Goal: Task Accomplishment & Management: Complete application form

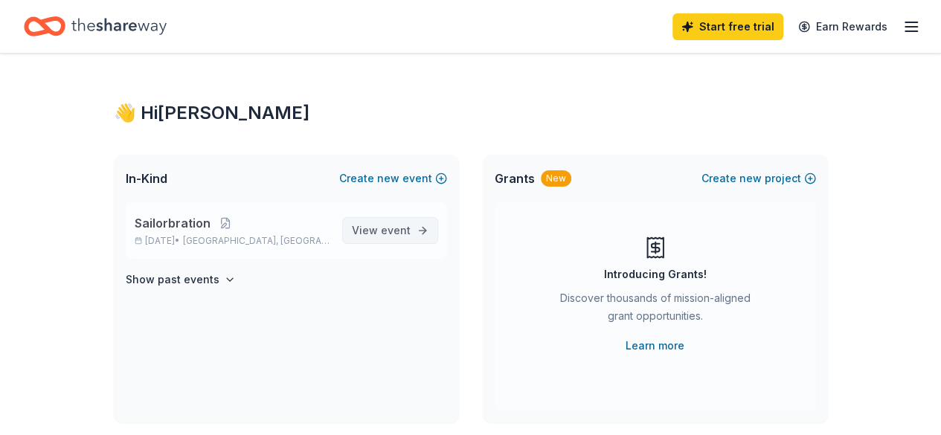
click at [371, 222] on span "View event" at bounding box center [381, 231] width 59 height 18
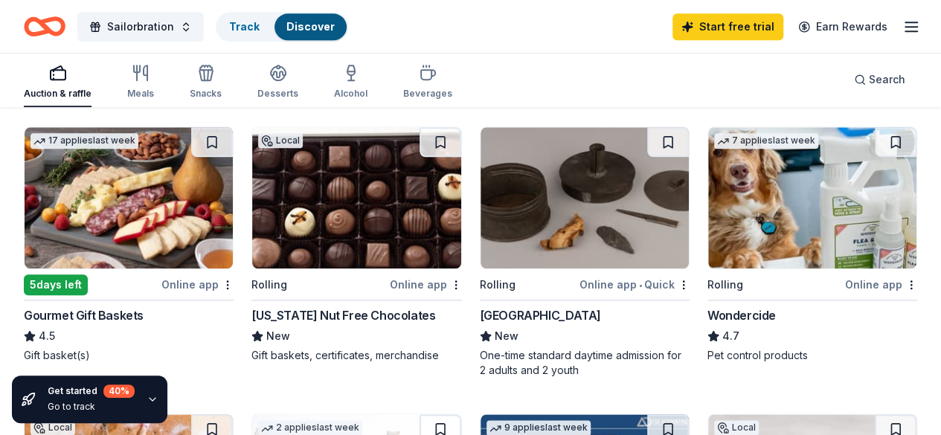
scroll to position [744, 0]
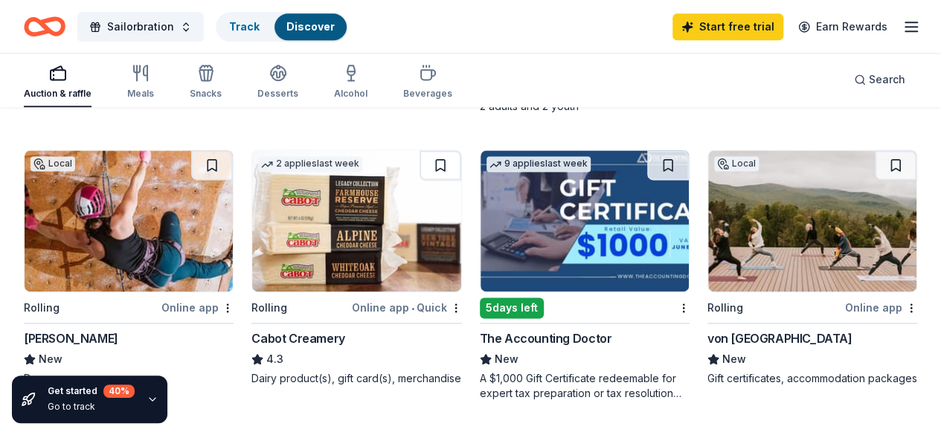
scroll to position [967, 0]
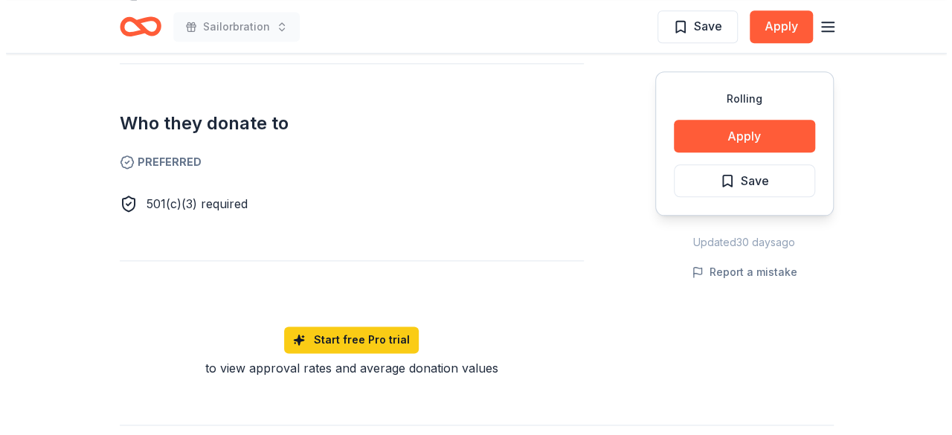
scroll to position [595, 0]
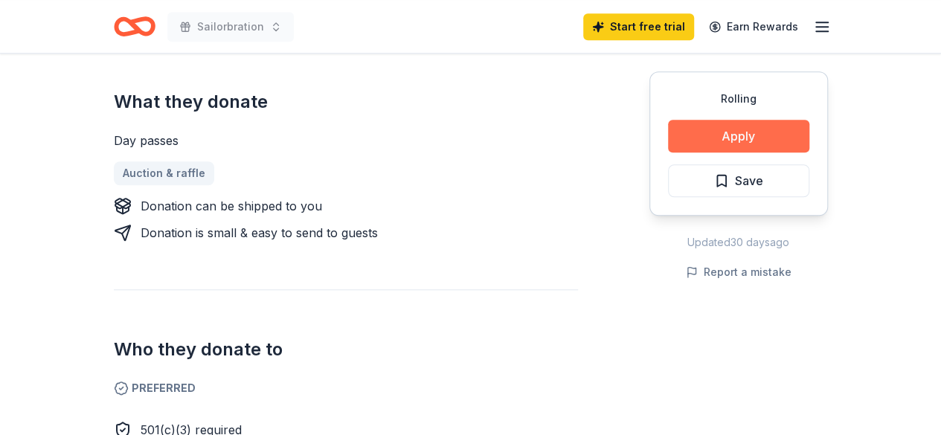
click at [685, 126] on button "Apply" at bounding box center [738, 136] width 141 height 33
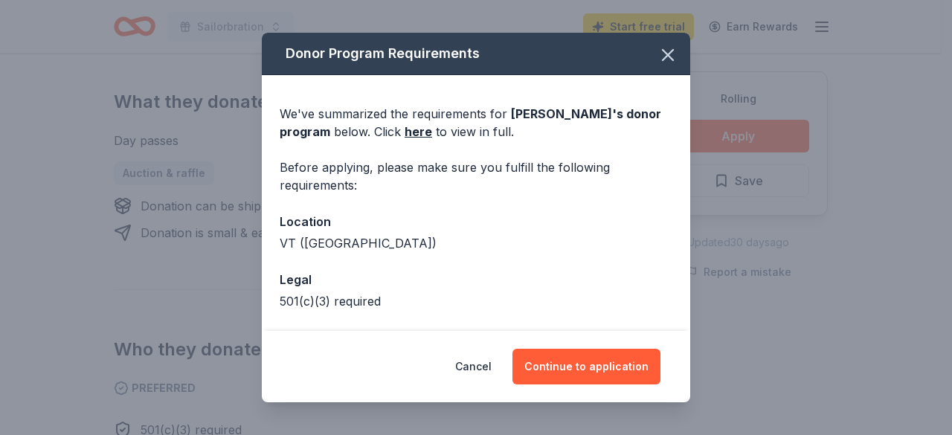
drag, startPoint x: 417, startPoint y: 134, endPoint x: 378, endPoint y: 158, distance: 45.4
click at [378, 158] on div "We've summarized the requirements for [PERSON_NAME] 's donor program below. Cli…" at bounding box center [476, 232] width 429 height 315
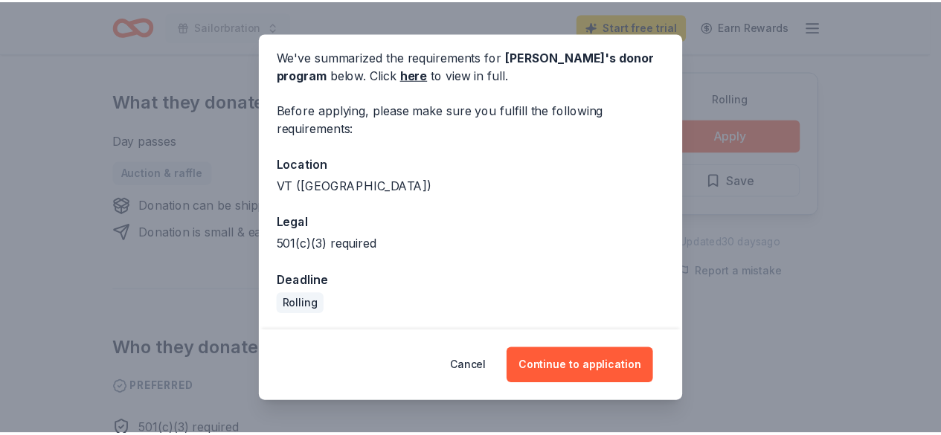
scroll to position [0, 0]
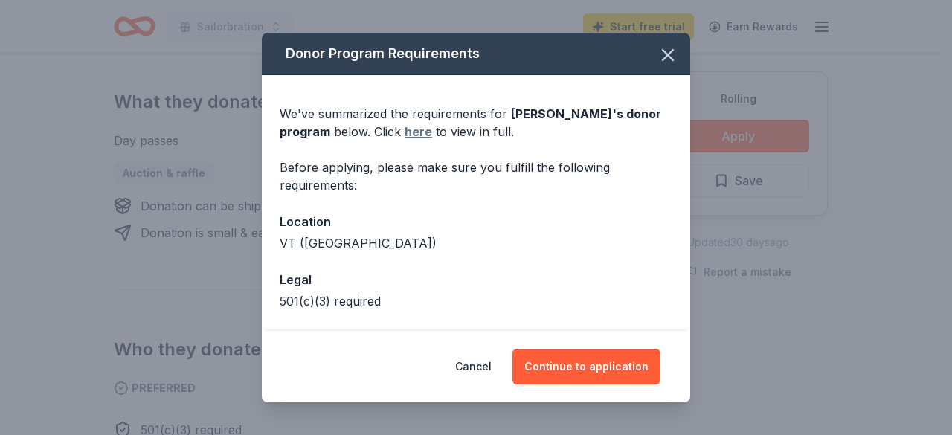
click at [429, 135] on link "here" at bounding box center [419, 132] width 28 height 18
click at [659, 54] on icon "button" at bounding box center [668, 55] width 21 height 21
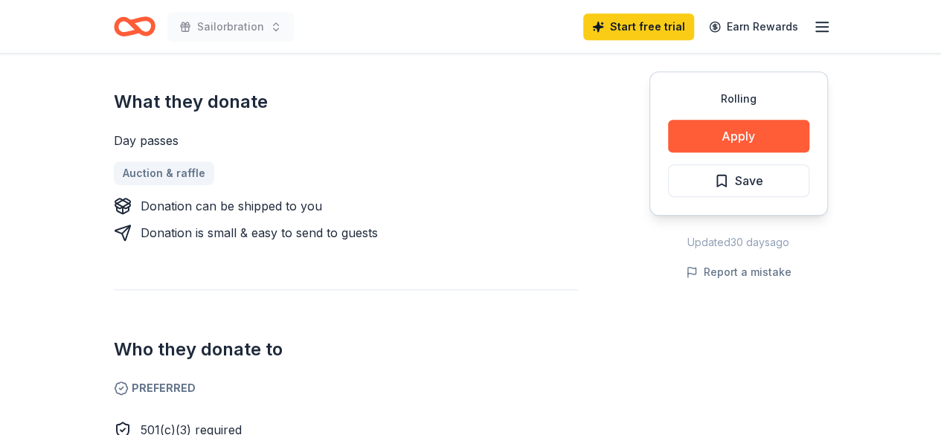
scroll to position [298, 0]
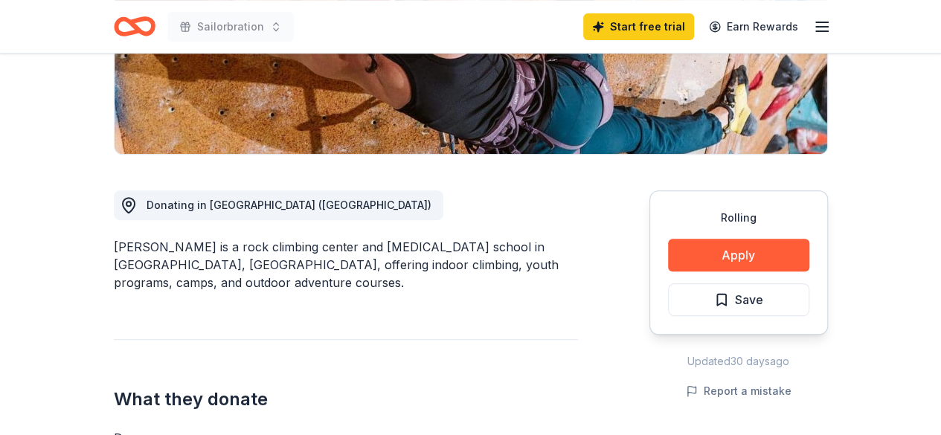
click at [140, 19] on icon "Home" at bounding box center [140, 26] width 23 height 15
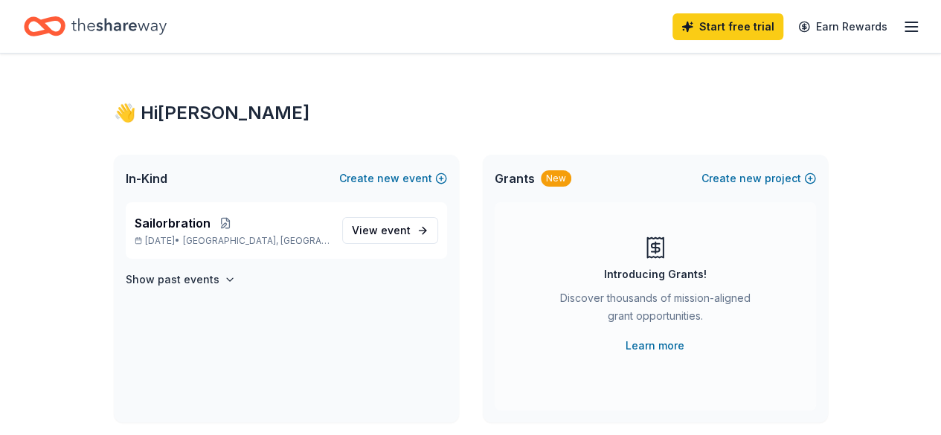
click at [903, 18] on icon "button" at bounding box center [912, 27] width 18 height 18
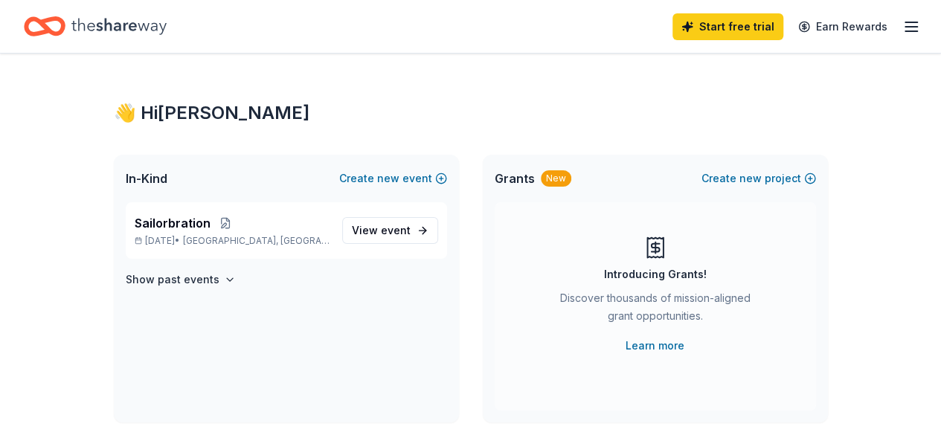
click at [90, 41] on icon "Home" at bounding box center [118, 26] width 95 height 31
click at [393, 237] on span "View event" at bounding box center [381, 231] width 59 height 18
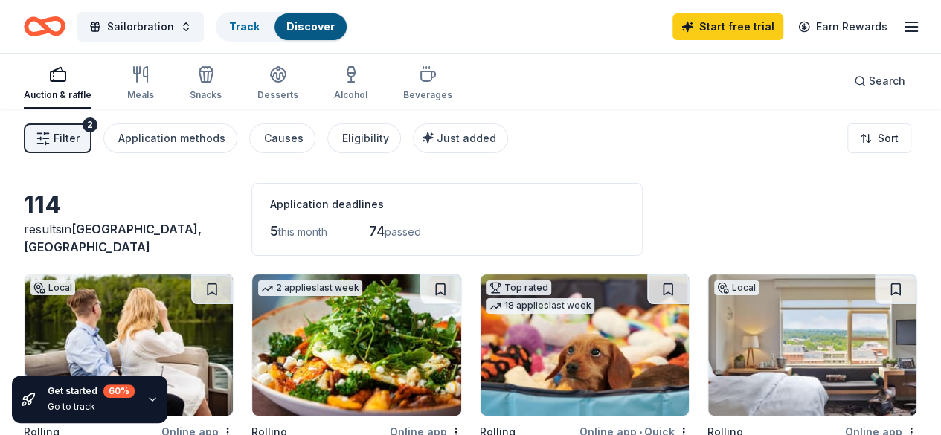
click at [903, 25] on icon "button" at bounding box center [912, 27] width 18 height 18
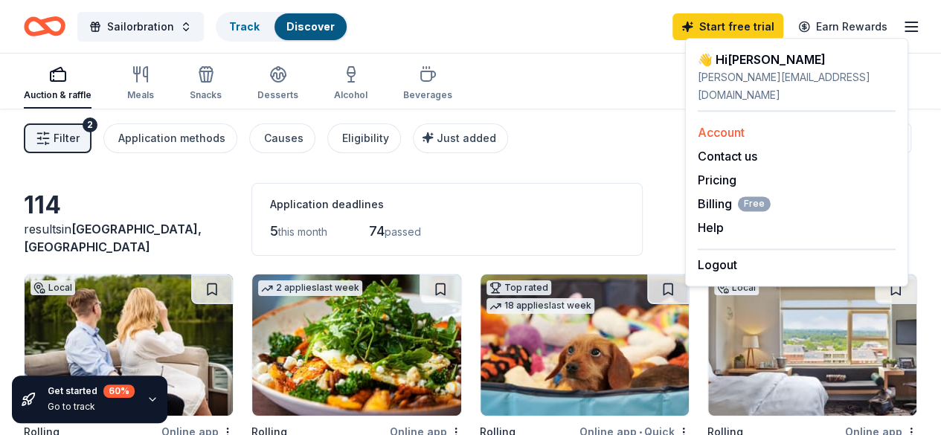
click at [737, 125] on link "Account" at bounding box center [721, 132] width 47 height 15
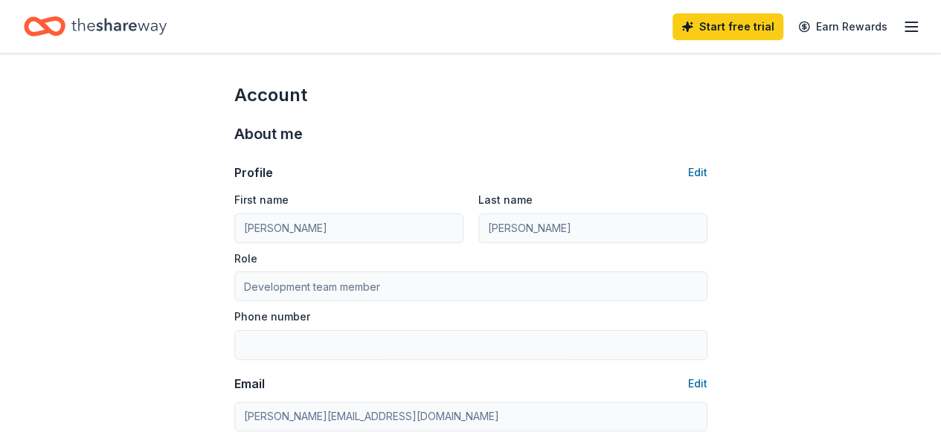
click at [134, 33] on icon "Home" at bounding box center [118, 26] width 95 height 31
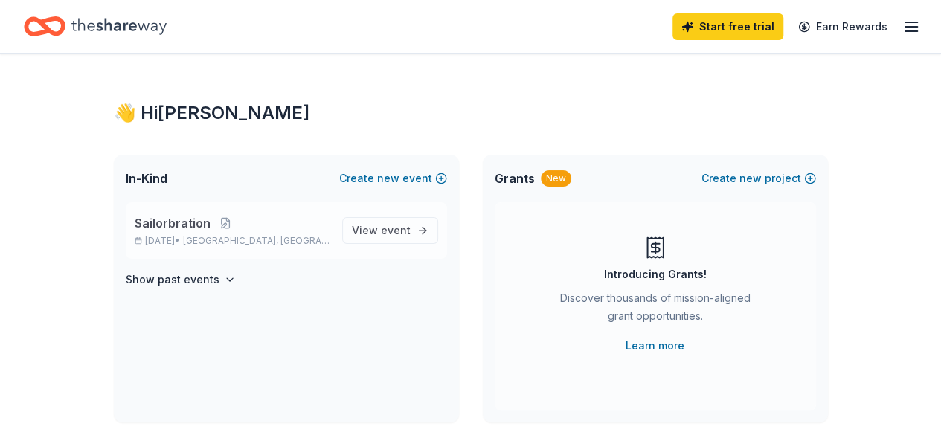
click at [211, 235] on p "[DATE] • [GEOGRAPHIC_DATA], [GEOGRAPHIC_DATA]" at bounding box center [233, 241] width 196 height 12
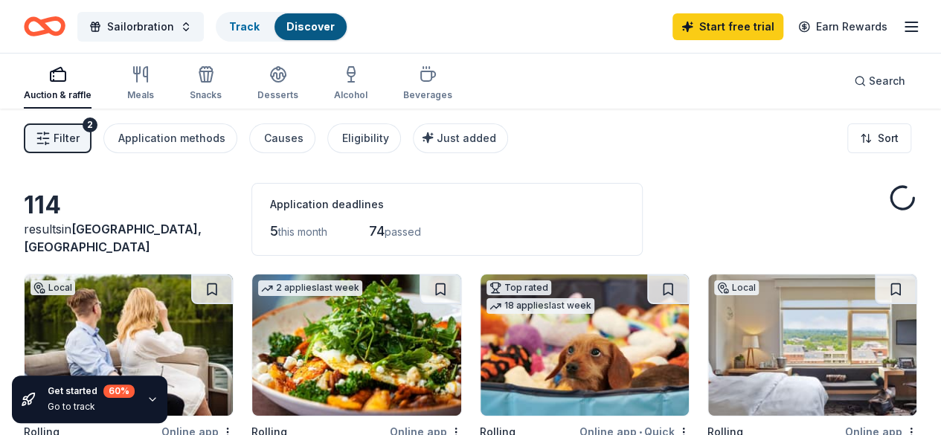
click at [393, 233] on div "74 passed" at bounding box center [397, 232] width 57 height 24
click at [86, 150] on button "Filter 2" at bounding box center [58, 139] width 68 height 30
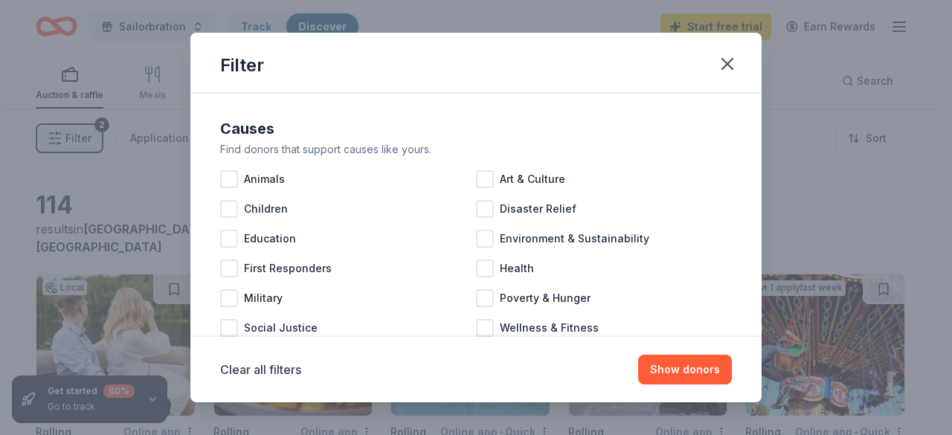
click at [86, 150] on div "Filter Causes Find donors that support causes like yours. Animals Art & Culture…" at bounding box center [476, 217] width 952 height 435
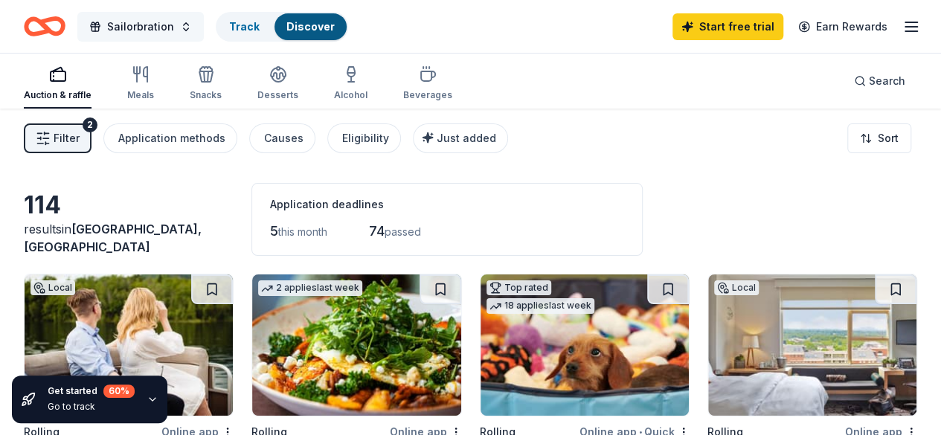
click at [189, 28] on button "Sailorbration" at bounding box center [140, 27] width 126 height 30
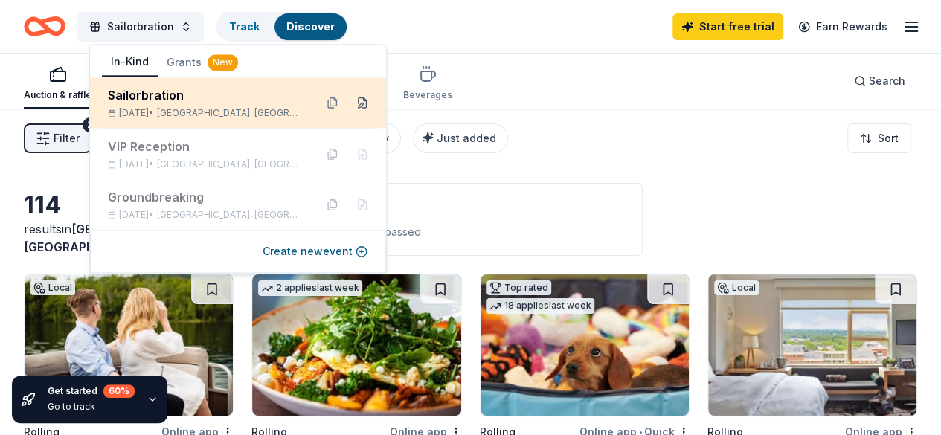
click at [360, 98] on button at bounding box center [362, 103] width 24 height 24
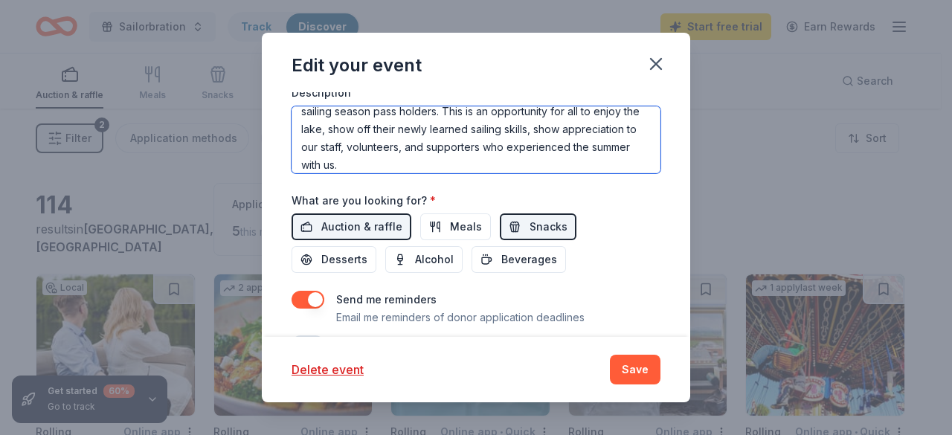
scroll to position [54, 0]
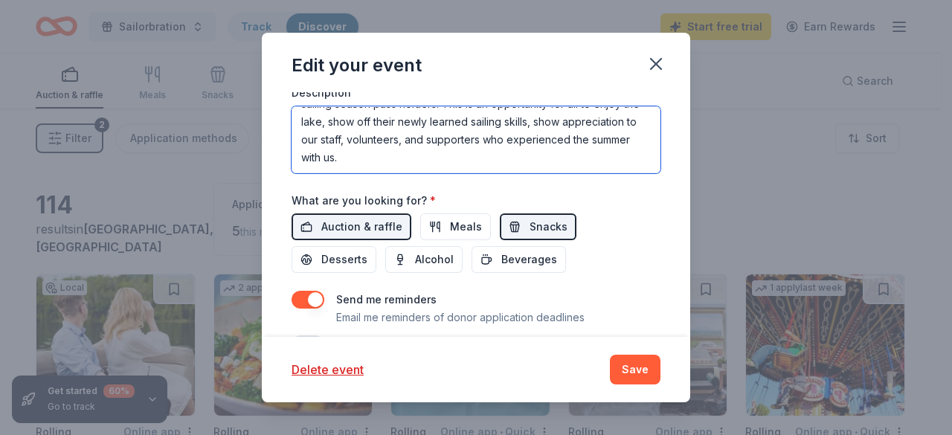
click at [534, 157] on textarea "Our Sailorbration event is a celebration for our youth campers, adult sailing c…" at bounding box center [476, 139] width 369 height 67
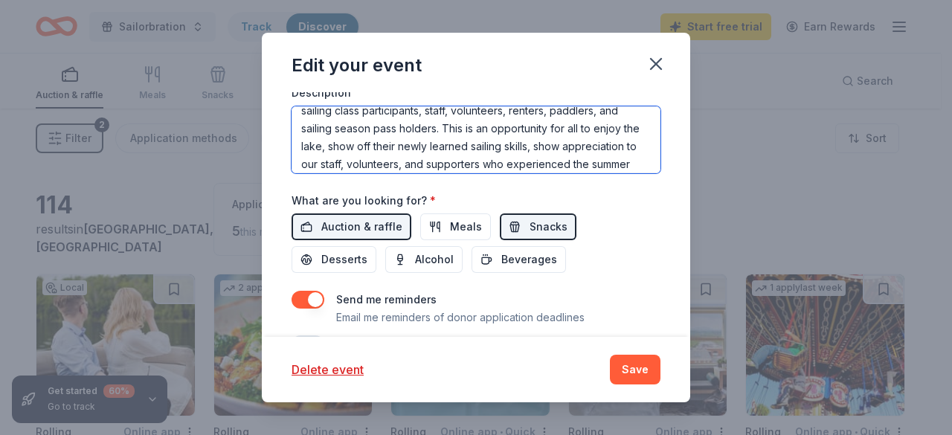
scroll to position [0, 0]
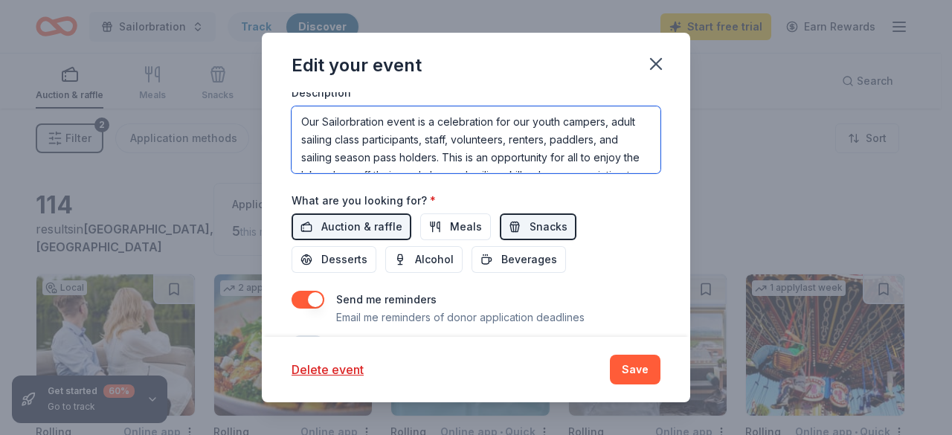
drag, startPoint x: 510, startPoint y: 117, endPoint x: 525, endPoint y: 114, distance: 14.4
click at [496, 118] on textarea "Our Sailorbration event is a celebration for our youth campers, adult sailing c…" at bounding box center [476, 139] width 369 height 67
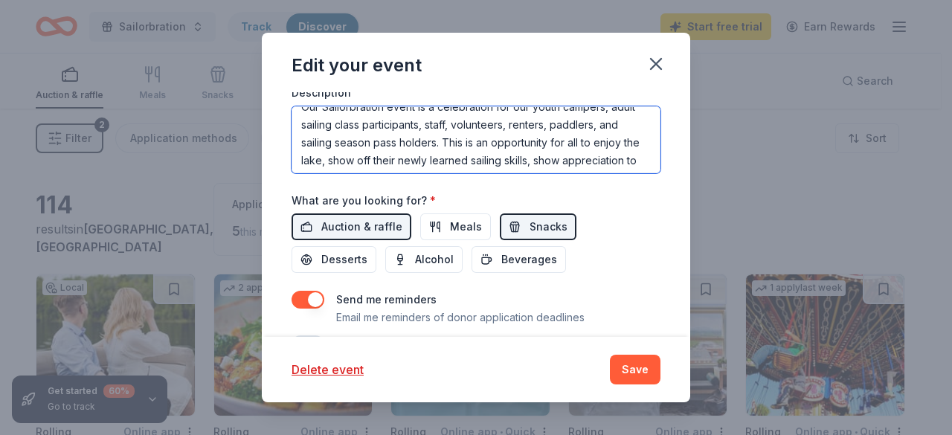
scroll to position [30, 0]
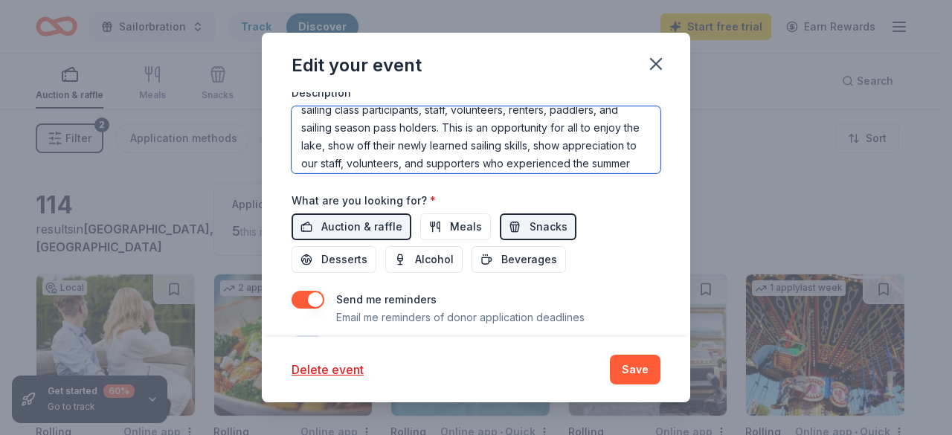
click at [370, 141] on textarea "Our Sailorbration event is a celebration for our youth campers, adult sailing c…" at bounding box center [476, 139] width 369 height 67
drag, startPoint x: 346, startPoint y: 147, endPoint x: 331, endPoint y: 138, distance: 17.4
click at [331, 138] on textarea "Our Sailorbration event is a celebration for our youth campers, adult sailing c…" at bounding box center [476, 139] width 369 height 67
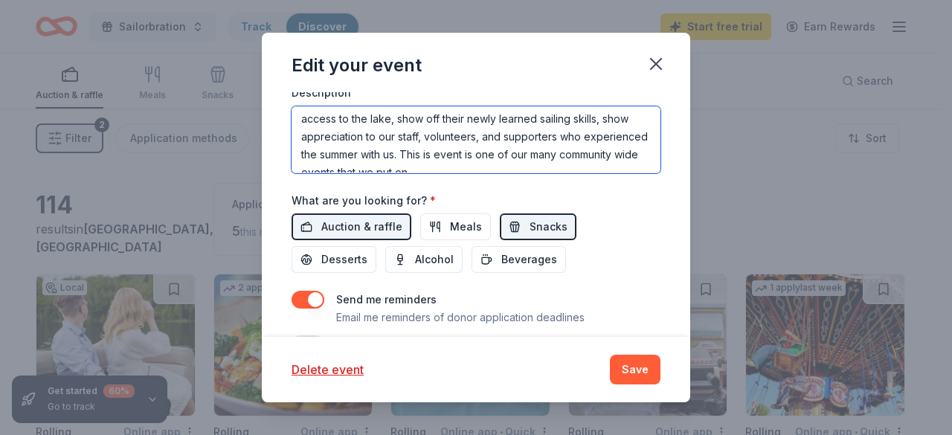
scroll to position [71, 0]
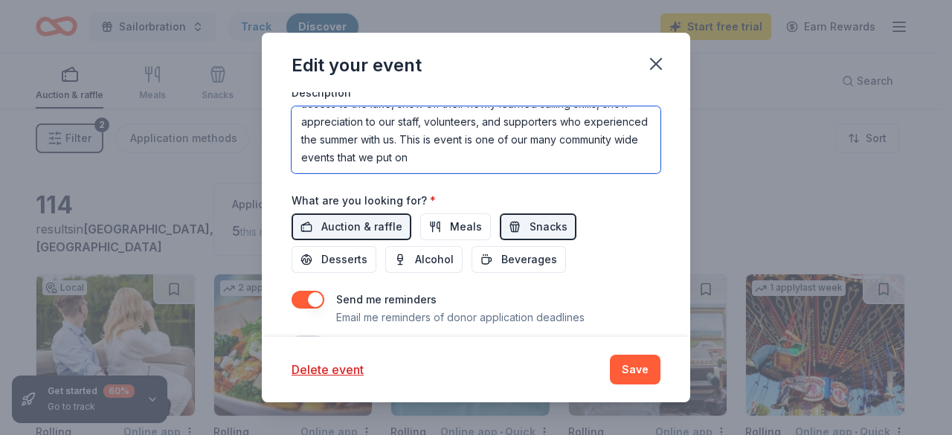
click at [458, 115] on textarea "Our Sailorbration event is a celebration for our youth campers, adult sailing c…" at bounding box center [476, 139] width 369 height 67
click at [455, 118] on textarea "Our Sailorbration event is a celebration for our youth campers, adult sailing c…" at bounding box center [476, 139] width 369 height 67
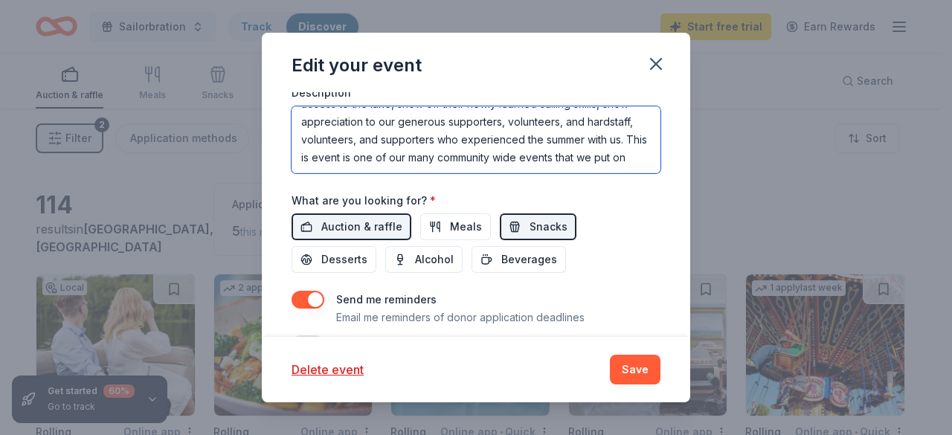
click at [566, 121] on textarea "Our Sailorbration event is a celebration for our youth campers, adult sailing c…" at bounding box center [476, 139] width 369 height 67
drag, startPoint x: 381, startPoint y: 135, endPoint x: 400, endPoint y: 135, distance: 19.3
click at [400, 135] on textarea "Our Sailorbration event is a celebration for our youth campers, adult sailing c…" at bounding box center [476, 139] width 369 height 67
drag, startPoint x: 584, startPoint y: 135, endPoint x: 449, endPoint y: 129, distance: 135.5
click at [449, 129] on textarea "Our Sailorbration event is a celebration for our youth campers, adult sailing c…" at bounding box center [476, 139] width 369 height 67
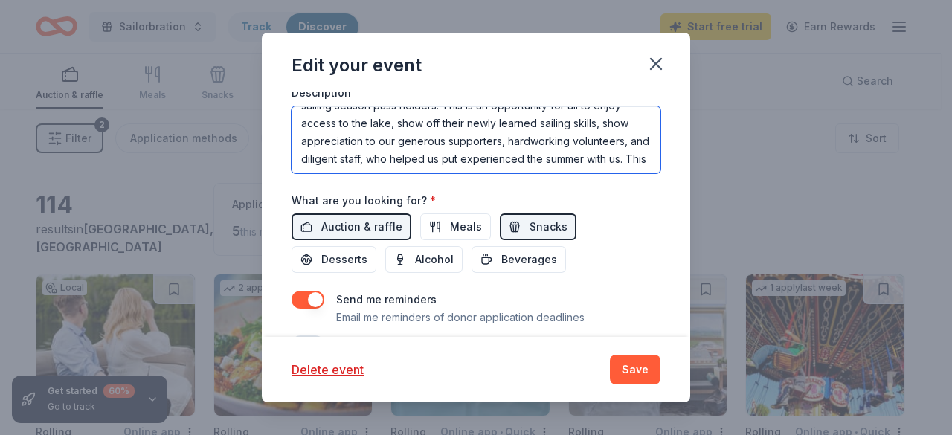
scroll to position [72, 0]
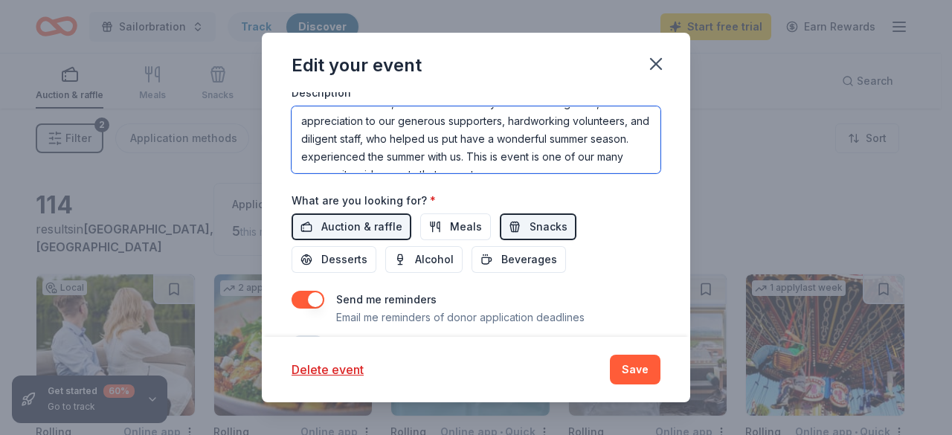
drag, startPoint x: 549, startPoint y: 154, endPoint x: 387, endPoint y: 154, distance: 162.2
click at [387, 154] on textarea "Our Sailorbration event is a celebration for our youth campers, adult sailing c…" at bounding box center [476, 139] width 369 height 67
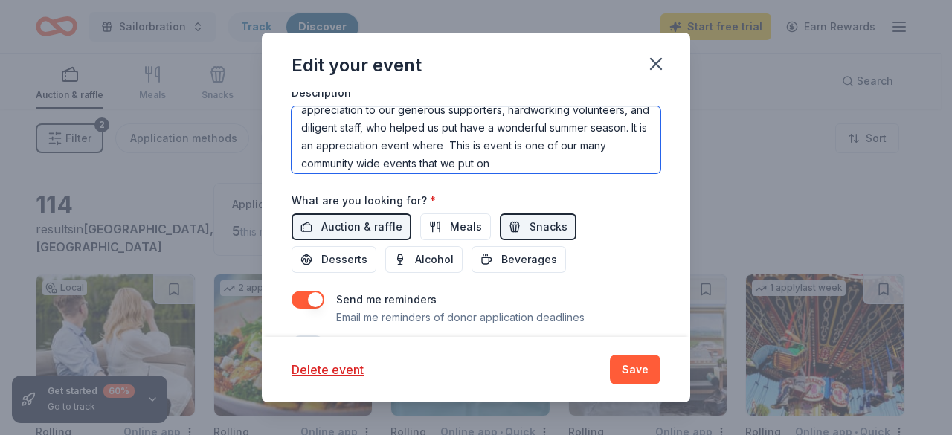
scroll to position [89, 0]
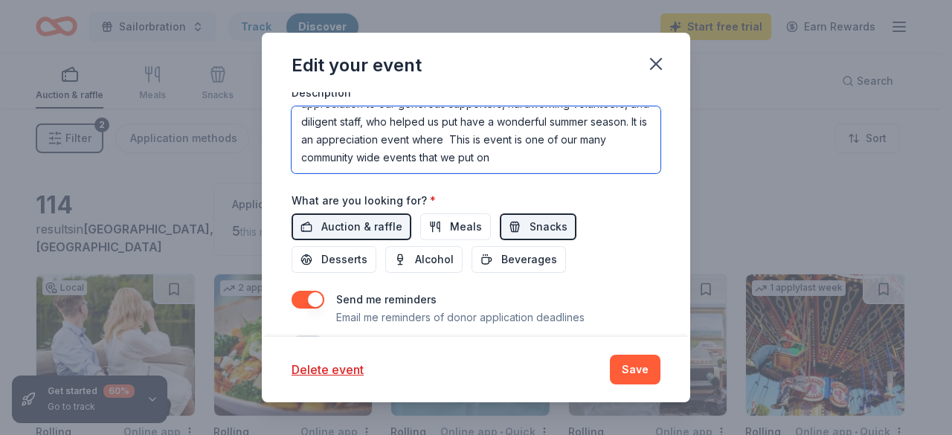
drag, startPoint x: 597, startPoint y: 156, endPoint x: 545, endPoint y: 139, distance: 54.6
click at [545, 139] on textarea "Our Sailorbration event is a celebration for our youth campers, adult sailing c…" at bounding box center [476, 139] width 369 height 67
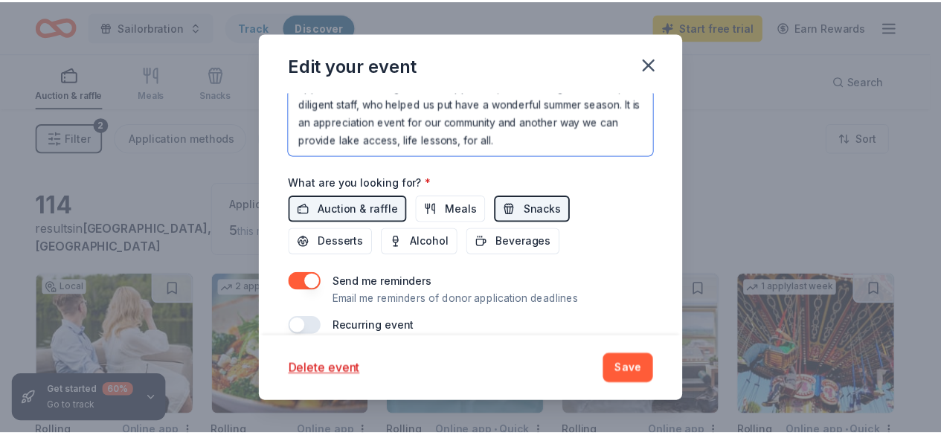
scroll to position [556, 0]
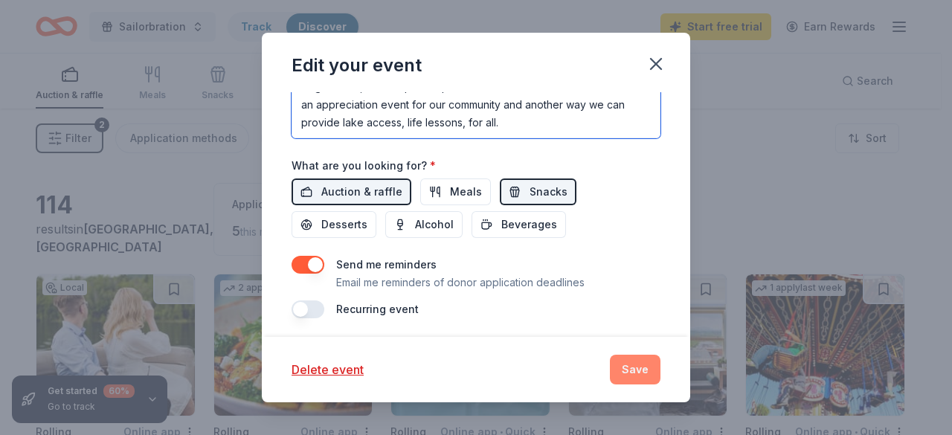
type textarea "Our Sailorbration event is a celebration for our youth campers, adult sailing c…"
click at [636, 363] on button "Save" at bounding box center [635, 370] width 51 height 30
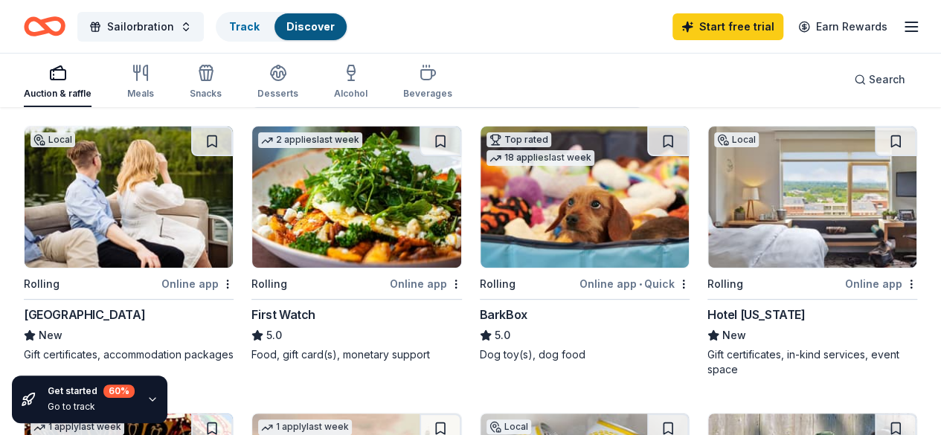
scroll to position [74, 0]
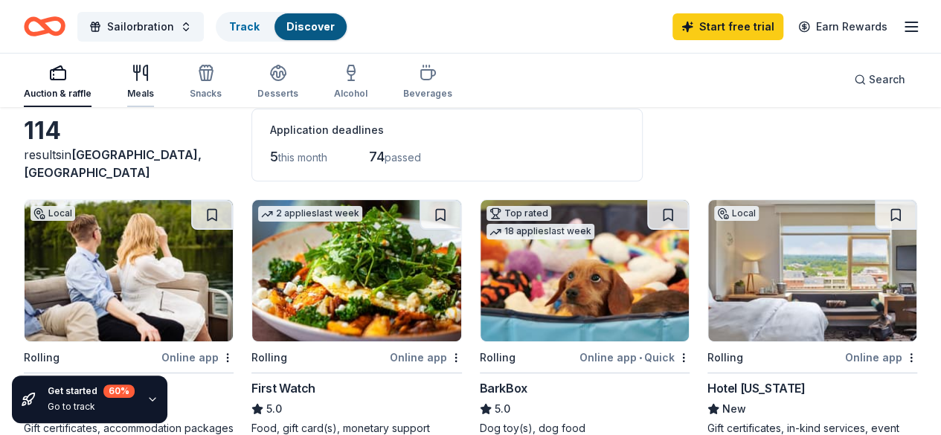
click at [147, 86] on div "Meals" at bounding box center [140, 82] width 27 height 36
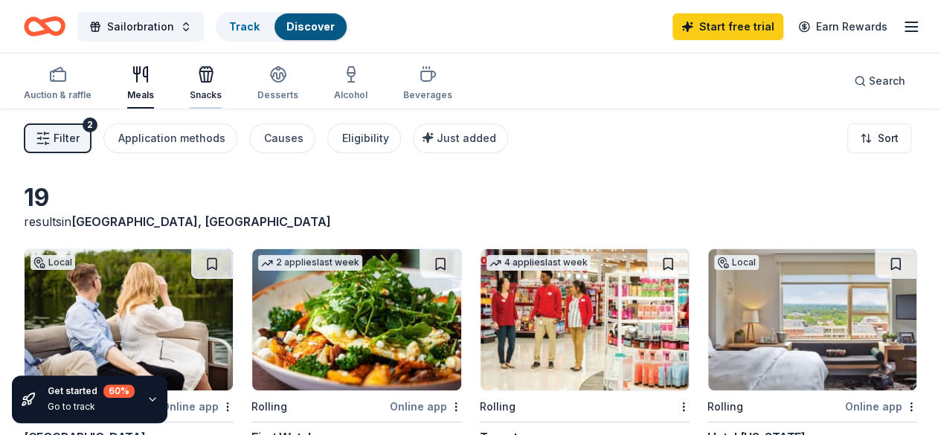
click at [211, 91] on div "Snacks" at bounding box center [206, 95] width 32 height 12
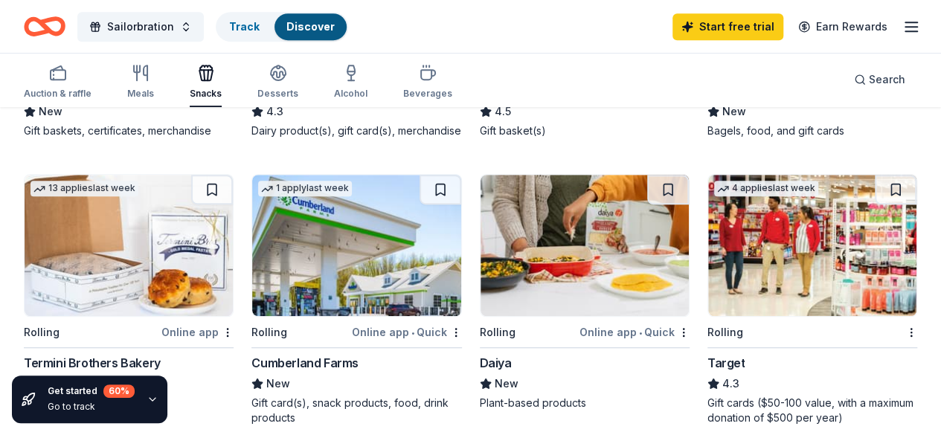
scroll to position [446, 0]
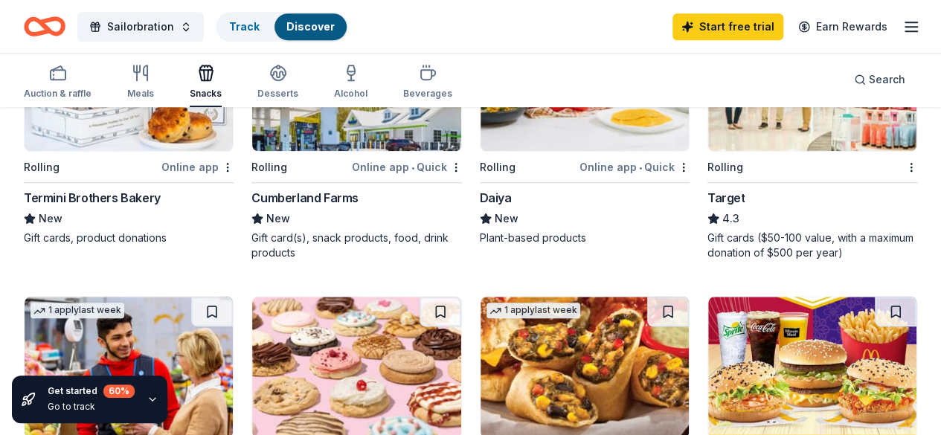
scroll to position [0, 0]
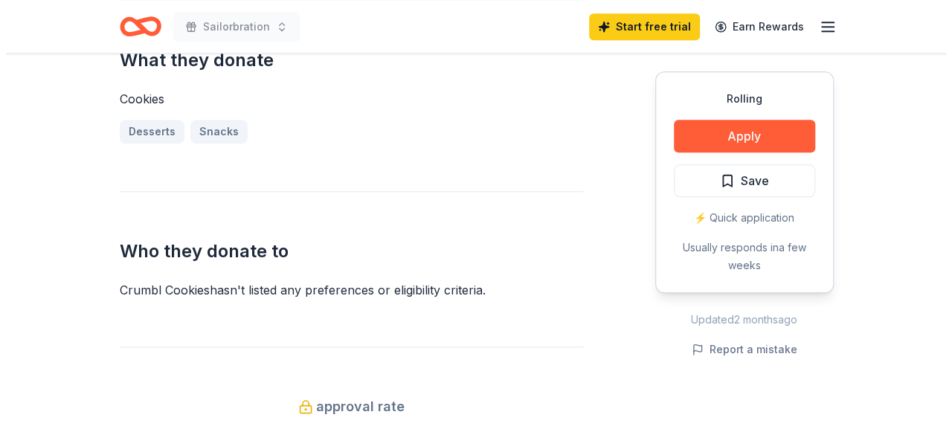
scroll to position [744, 0]
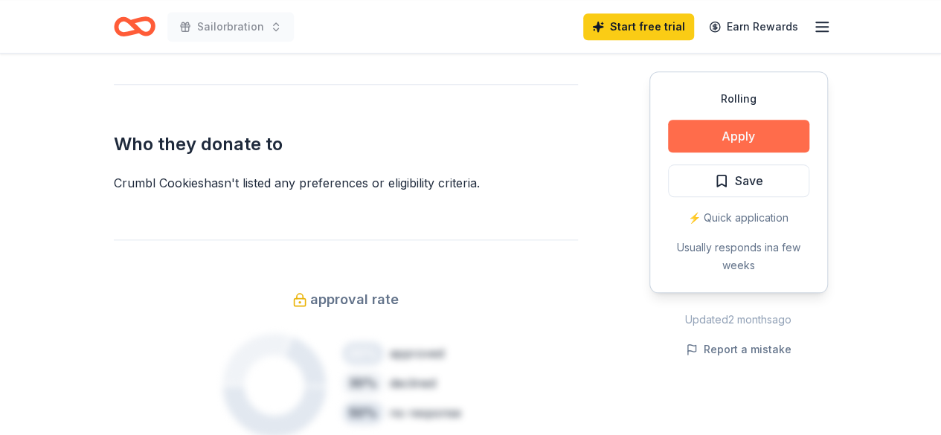
click at [746, 147] on button "Apply" at bounding box center [738, 136] width 141 height 33
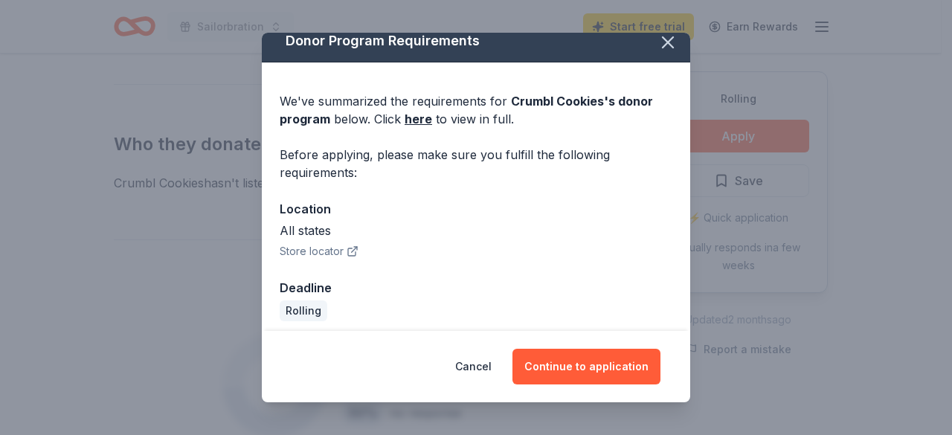
scroll to position [20, 0]
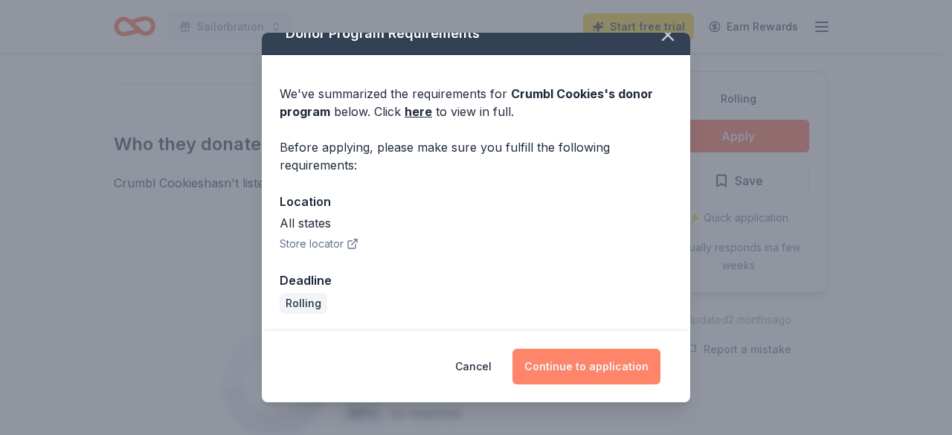
click at [607, 364] on button "Continue to application" at bounding box center [587, 367] width 148 height 36
